Goal: Check status: Check status

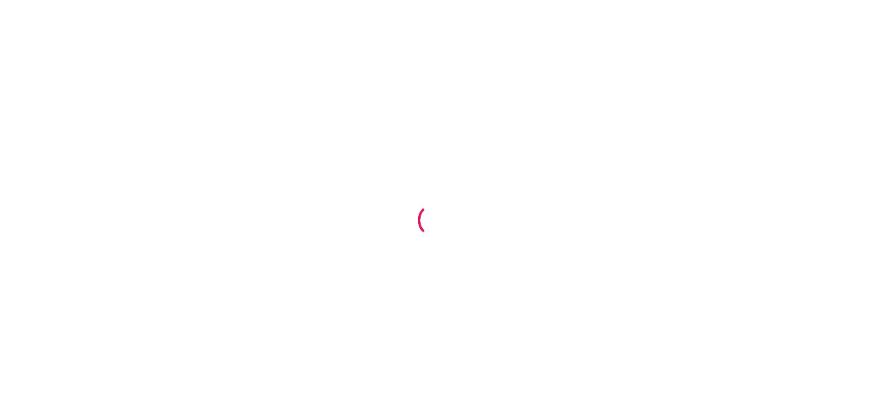
drag, startPoint x: 122, startPoint y: 0, endPoint x: 34, endPoint y: 162, distance: 184.3
click at [34, 164] on div at bounding box center [440, 201] width 880 height 402
